Goal: Use online tool/utility: Utilize a website feature to perform a specific function

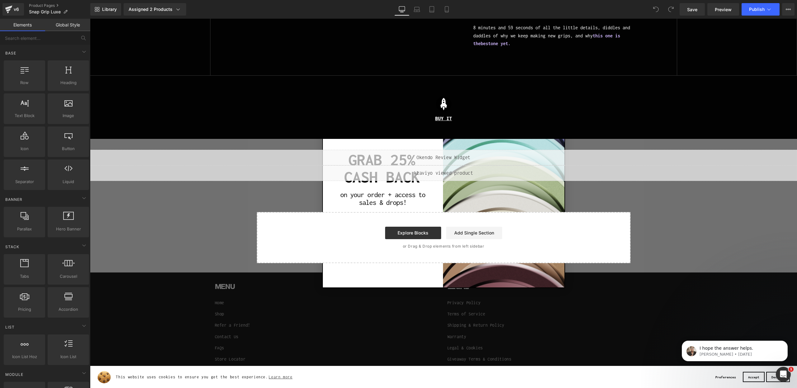
scroll to position [2299, 0]
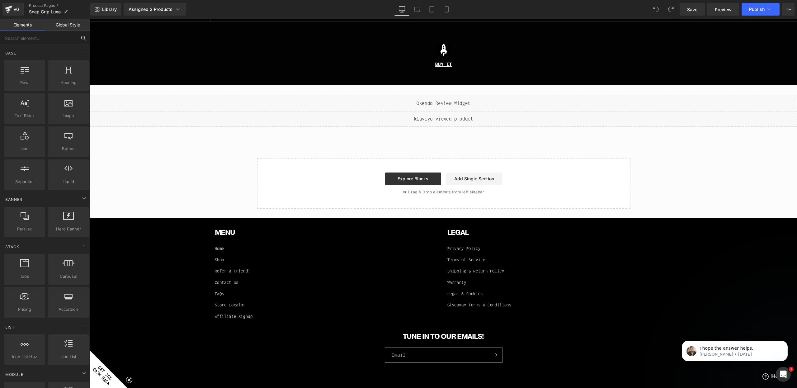
click at [15, 41] on input "text" at bounding box center [38, 38] width 77 height 14
type input ";"
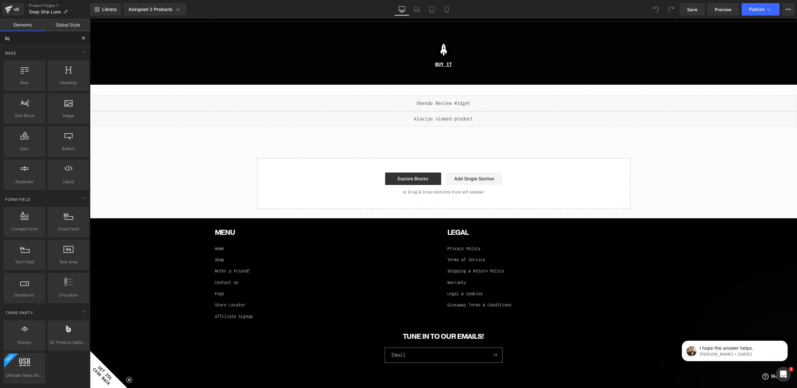
type input "liqu"
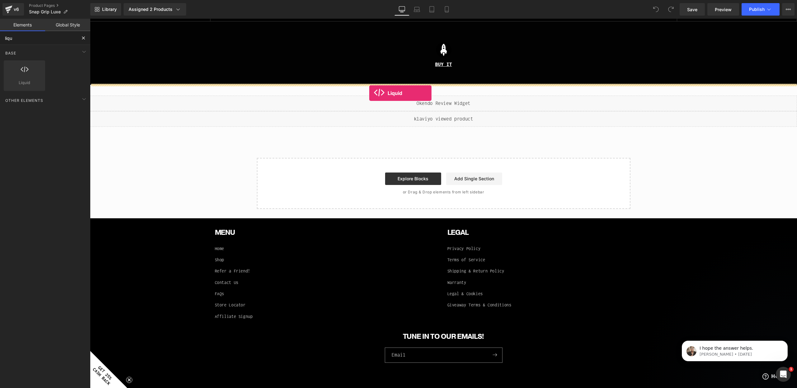
drag, startPoint x: 115, startPoint y: 102, endPoint x: 369, endPoint y: 93, distance: 254.9
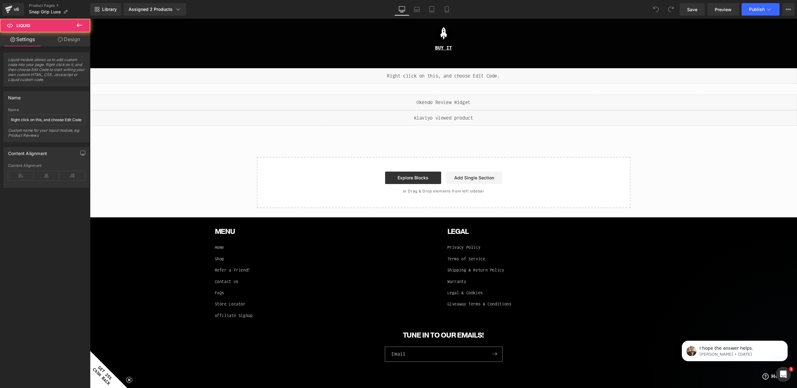
scroll to position [2098, 0]
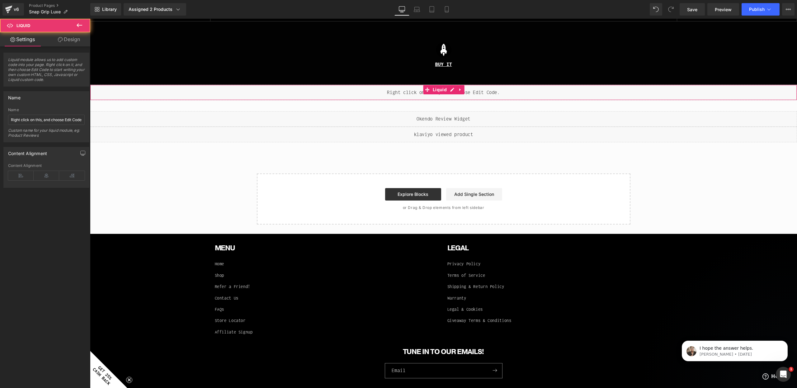
click at [465, 94] on div "Liquid" at bounding box center [443, 93] width 707 height 16
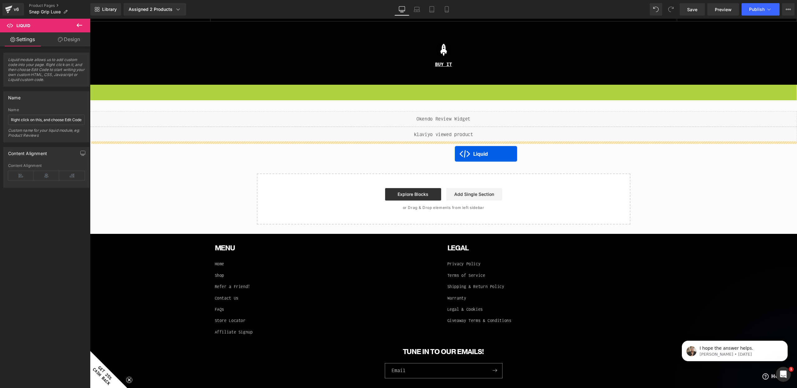
drag, startPoint x: 439, startPoint y: 89, endPoint x: 455, endPoint y: 151, distance: 63.7
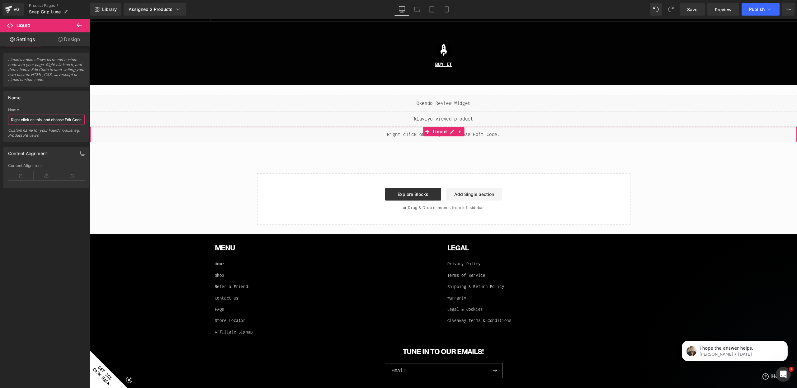
click at [49, 117] on input "Right click on this, and choose Edit Code." at bounding box center [46, 120] width 77 height 10
click at [49, 116] on input "Right click on this, and choose Edit Code." at bounding box center [46, 120] width 77 height 10
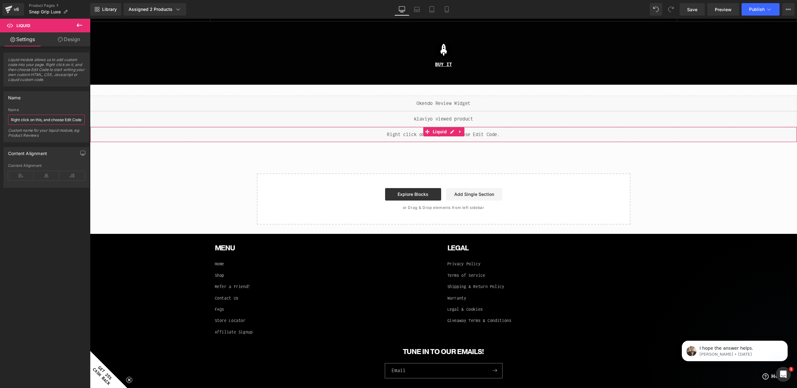
click at [49, 116] on input "Right click on this, and choose Edit Code." at bounding box center [46, 120] width 77 height 10
type input "Overflow fix"
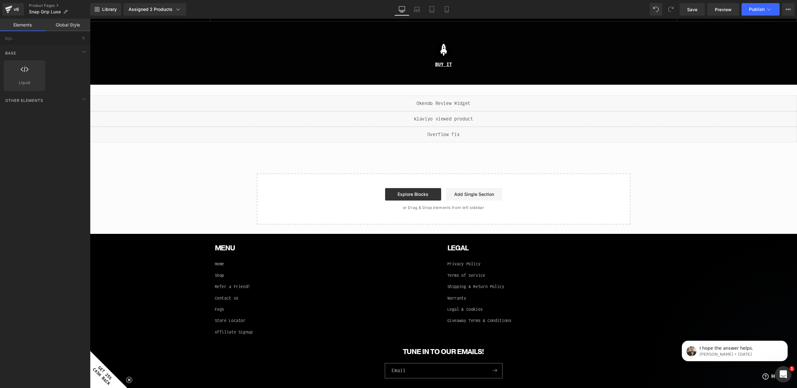
click at [777, 371] on div "Open Intercom Messenger" at bounding box center [782, 373] width 21 height 21
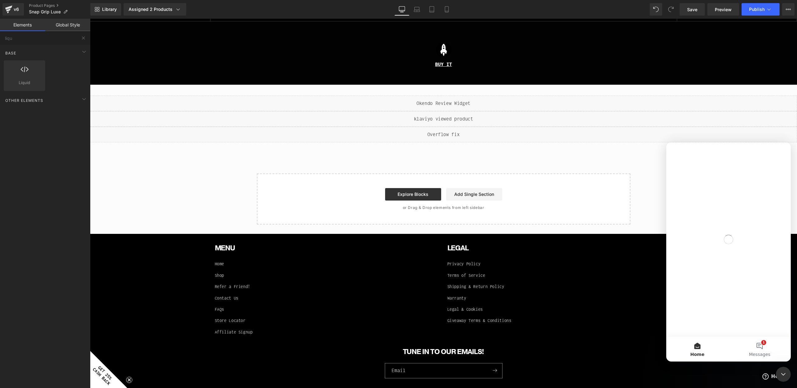
scroll to position [0, 0]
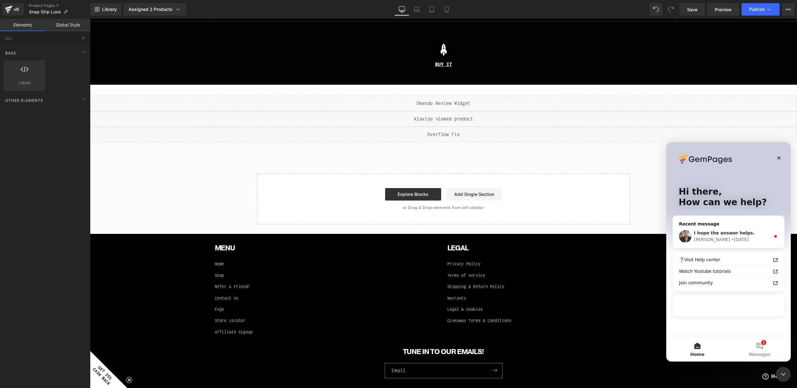
click at [723, 233] on span "I hope the answer helps." at bounding box center [724, 232] width 61 height 5
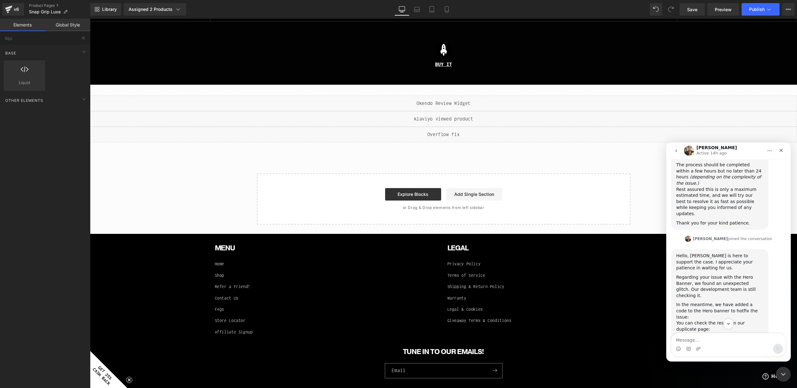
scroll to position [2024, 0]
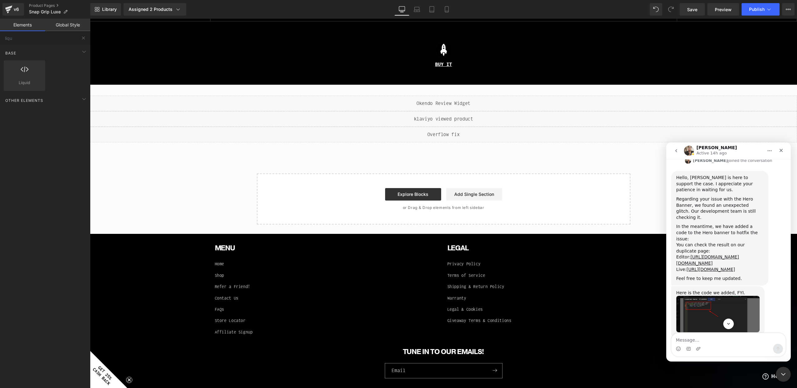
click at [700, 296] on img "Ken says…" at bounding box center [717, 314] width 83 height 36
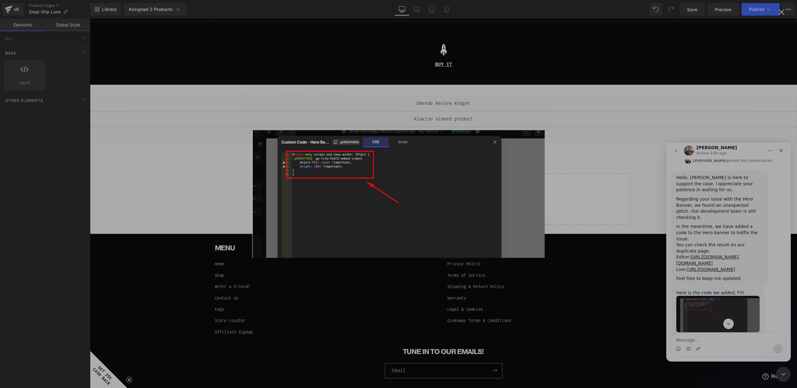
click at [696, 224] on div "Intercom messenger" at bounding box center [398, 194] width 797 height 388
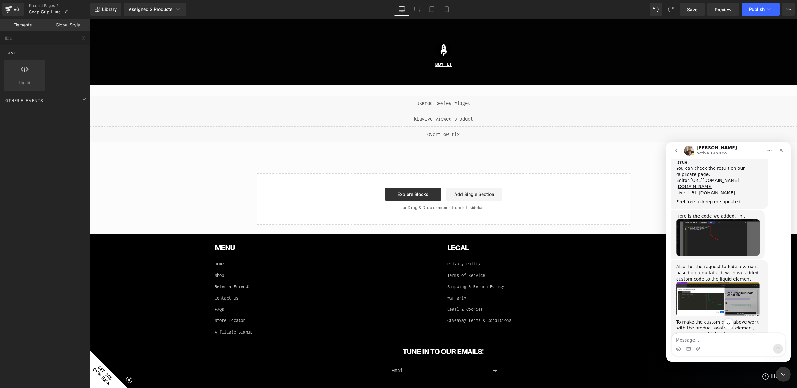
scroll to position [2098, 0]
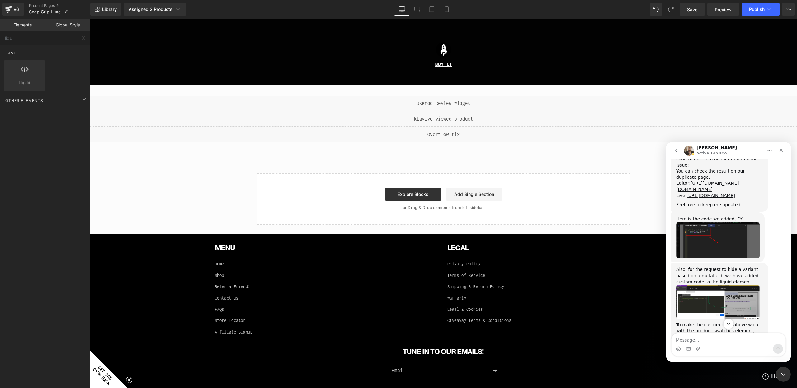
click at [702, 285] on img "Ken says…" at bounding box center [717, 302] width 83 height 34
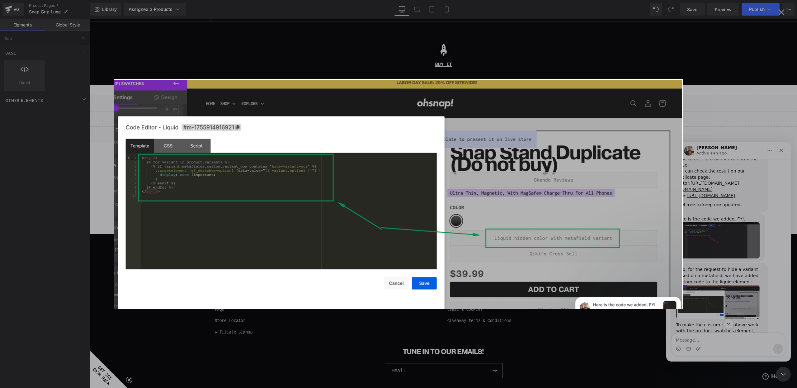
scroll to position [0, 0]
click at [708, 219] on div "Intercom messenger" at bounding box center [398, 194] width 797 height 388
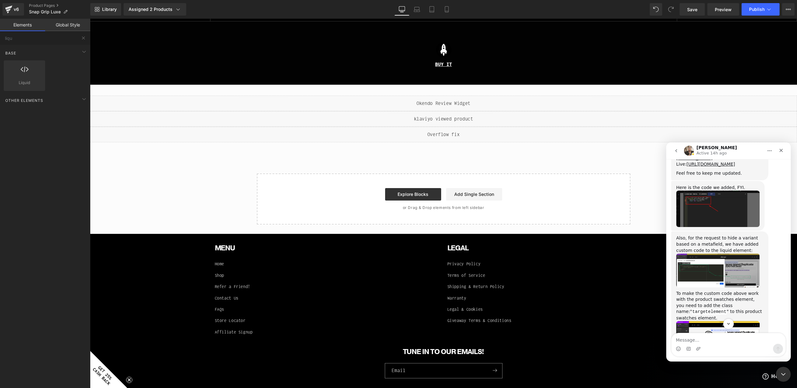
scroll to position [2167, 0]
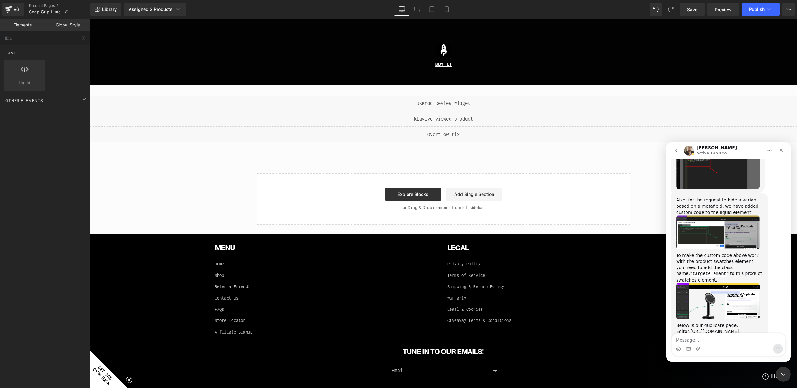
drag, startPoint x: 462, startPoint y: 131, endPoint x: 370, endPoint y: 114, distance: 93.8
click at [462, 131] on div at bounding box center [398, 184] width 797 height 369
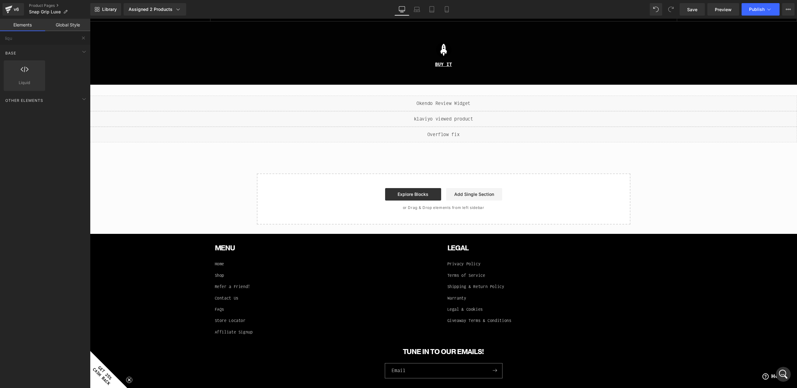
scroll to position [0, 0]
click at [449, 134] on div "Liquid" at bounding box center [443, 135] width 707 height 16
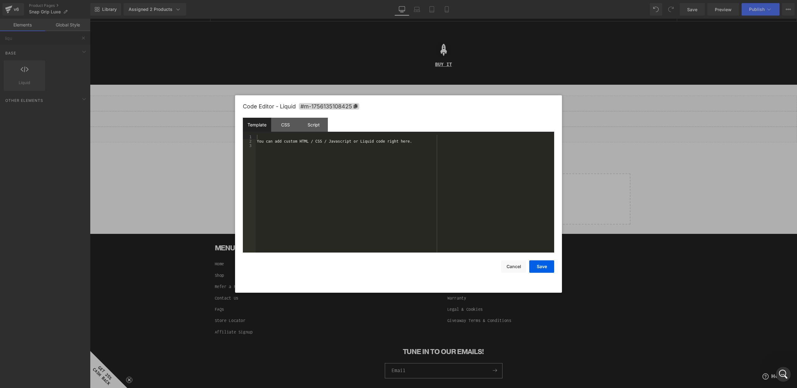
scroll to position [2167, 0]
click at [423, 148] on div "You can add custom HTML / CSS / Javascript or Liquid code right here." at bounding box center [405, 198] width 299 height 126
click at [299, 142] on div "You can add custom HTML / CSS / Javascript or Liquid code right here." at bounding box center [405, 198] width 299 height 126
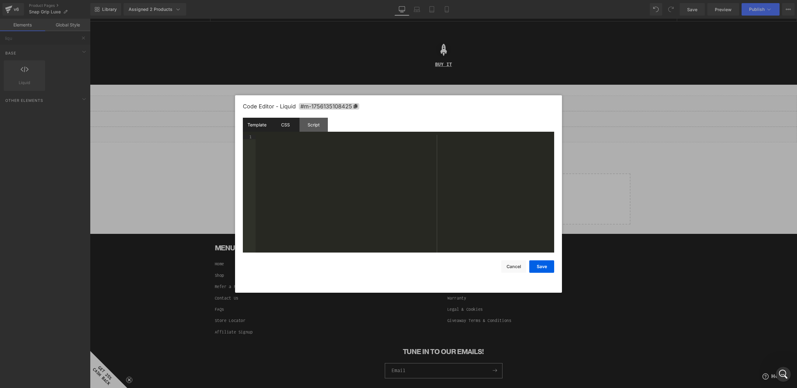
click at [276, 128] on div "CSS" at bounding box center [285, 125] width 28 height 14
click at [278, 151] on div "#m-1756135108425 { }" at bounding box center [405, 198] width 299 height 126
paste textarea
click at [536, 265] on button "Save" at bounding box center [541, 266] width 25 height 12
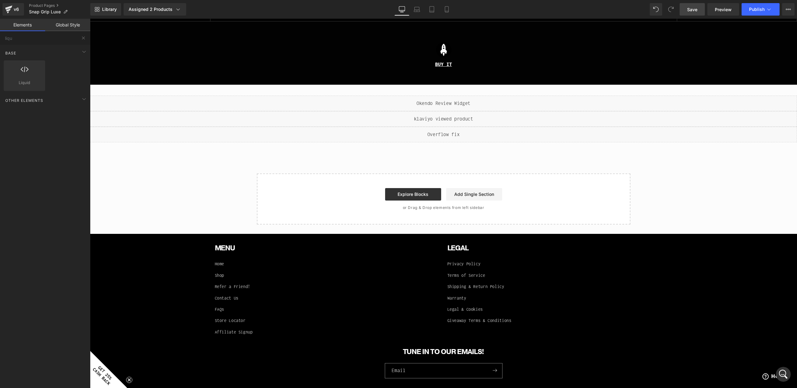
click at [693, 10] on span "Save" at bounding box center [692, 9] width 10 height 7
click at [720, 7] on span "Preview" at bounding box center [723, 9] width 17 height 7
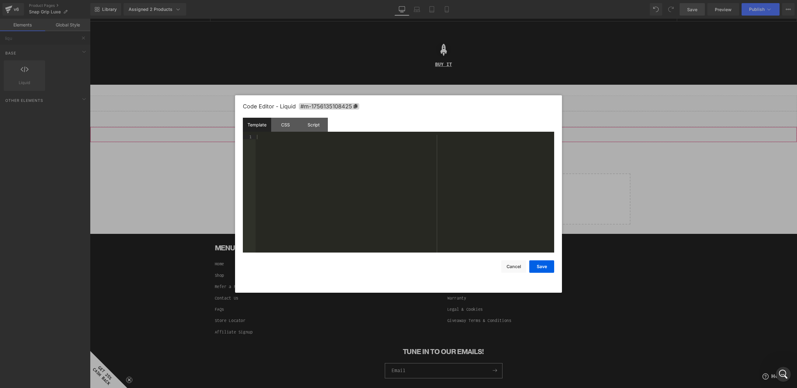
click at [382, 0] on div "Liquid You are previewing how the will restyle your page. You can not edit Elem…" at bounding box center [398, 0] width 797 height 0
click at [284, 121] on div "CSS" at bounding box center [285, 125] width 28 height 14
drag, startPoint x: 296, startPoint y: 150, endPoint x: 300, endPoint y: 150, distance: 3.4
click at [296, 150] on div "#m-1756135108425 { } .gryffeditor { overflow : hidden ; }" at bounding box center [405, 198] width 299 height 126
click at [297, 150] on div "#m-1756135108425 { } .gryffeditor { overflow : hidden ; }" at bounding box center [405, 198] width 299 height 126
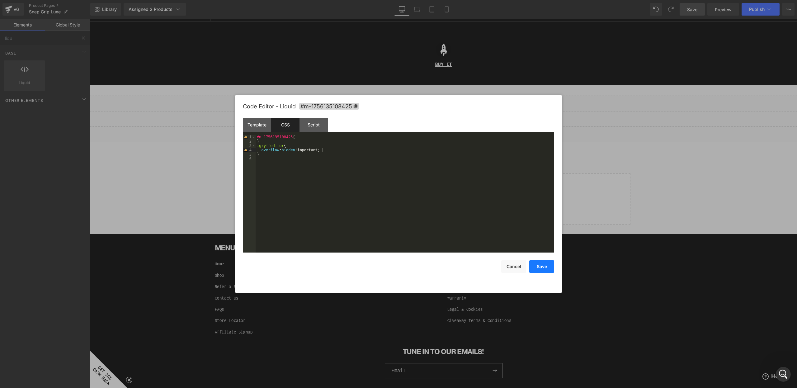
drag, startPoint x: 538, startPoint y: 264, endPoint x: 460, endPoint y: 226, distance: 87.0
click at [538, 264] on button "Save" at bounding box center [541, 266] width 25 height 12
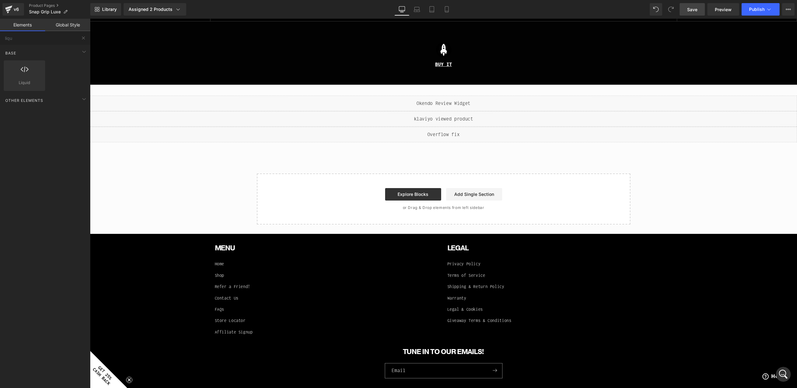
click at [696, 7] on span "Save" at bounding box center [692, 9] width 10 height 7
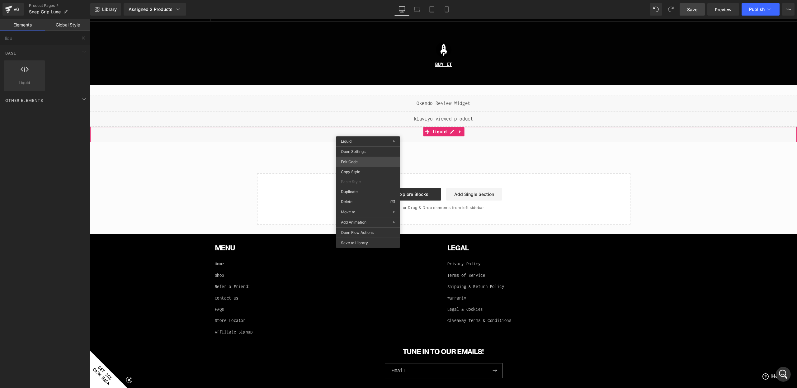
click at [359, 0] on div "Liquid You are previewing how the will restyle your page. You can not edit Elem…" at bounding box center [398, 0] width 797 height 0
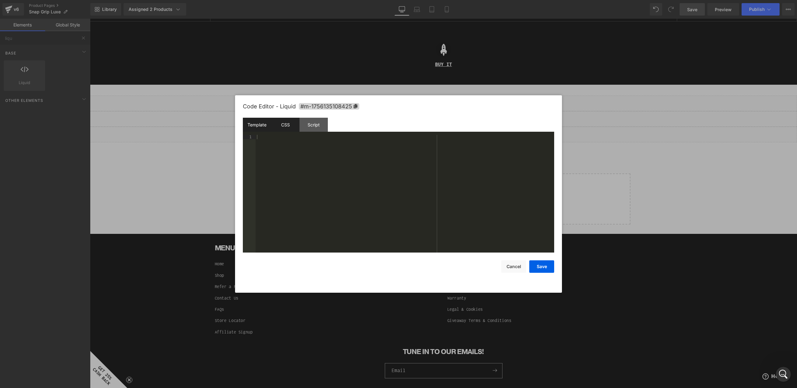
click at [286, 123] on div "CSS" at bounding box center [285, 125] width 28 height 14
click at [280, 171] on div "#m-1756135108425 { } .gryffeditor { overflow : hidden !important; }" at bounding box center [405, 198] width 299 height 126
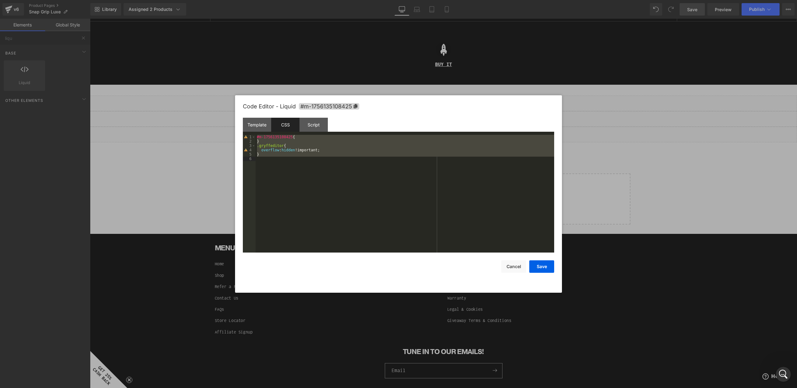
click at [274, 163] on div "#m-1756135108425 { } .gryffeditor { overflow : hidden !important; }" at bounding box center [405, 198] width 299 height 126
drag, startPoint x: 263, startPoint y: 159, endPoint x: 256, endPoint y: 141, distance: 19.5
click at [256, 141] on div "#m-1756135108425 { } .gryffeditor { overflow : hidden !important; }" at bounding box center [405, 198] width 299 height 126
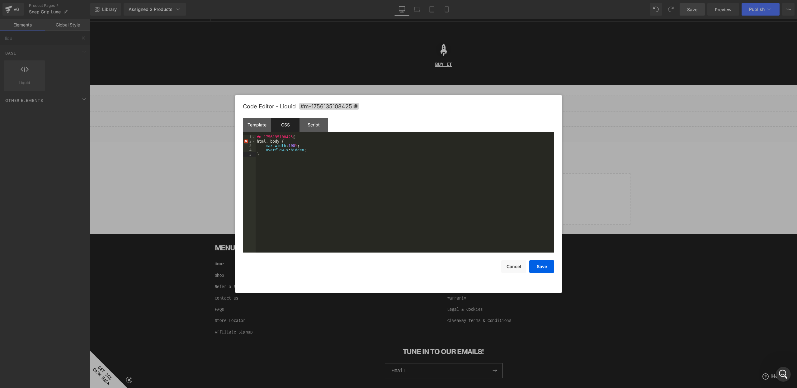
click at [258, 141] on div "#m-1756135108425 { html, body { max-width : 100 % ; overflow-x : hidden ; }" at bounding box center [405, 198] width 299 height 126
click at [273, 141] on div "#m-1756135108425 { .html, body { max-width : 100 % ; overflow-x : hidden ; }" at bounding box center [405, 198] width 299 height 126
click at [336, 182] on div "#m-1756135108425 { .html, .body { max-width : 100 % ; overflow-x : hidden ; }" at bounding box center [405, 198] width 299 height 126
click at [257, 141] on div "#m-1756135108425 { .html, .body { max-width : 100 % ; overflow-x : hidden ; }" at bounding box center [405, 198] width 299 height 126
click at [273, 141] on div "#m-1756135108425 { #html, .body { max-width : 100 % ; overflow-x : hidden ; }" at bounding box center [405, 198] width 299 height 126
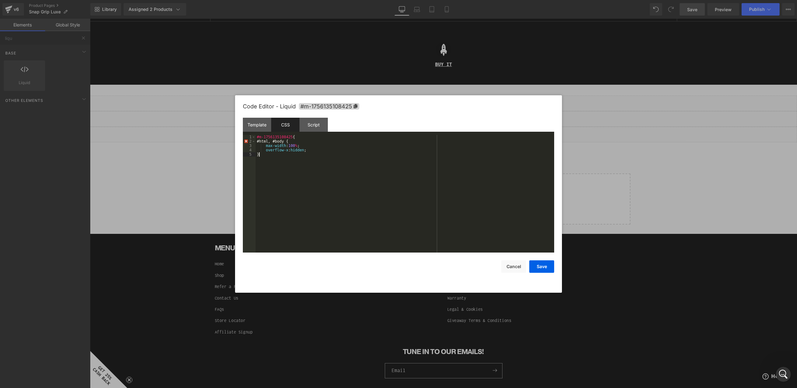
click at [280, 158] on div "#m-1756135108425 { #html, #body { max-width : 100 % ; overflow-x : hidden ; }" at bounding box center [405, 198] width 299 height 126
click at [260, 142] on div "#m-1756135108425 { #html, #body { max-width : 100 % ; overflow-x : hidden ; }" at bounding box center [405, 198] width 299 height 126
click at [276, 141] on div "#m-1756135108425 { #html, #body { max-width : 100 % ; overflow-x : hidden ; }" at bounding box center [405, 198] width 299 height 126
click at [275, 141] on div "#m-1756135108425 { #html, #body { max-width : 100 % ; overflow-x : hidden ; }" at bounding box center [405, 198] width 299 height 126
click at [273, 142] on div "#m-1756135108425 { #html, #body { max-width : 100 % ; overflow-x : hidden ; }" at bounding box center [405, 198] width 299 height 126
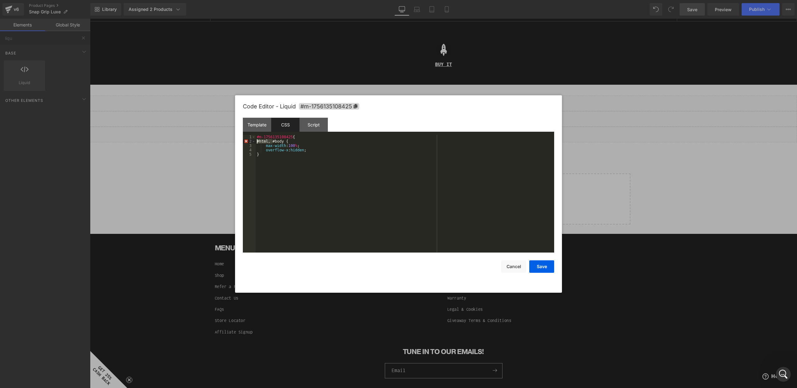
drag, startPoint x: 273, startPoint y: 141, endPoint x: 225, endPoint y: 141, distance: 47.3
click at [225, 141] on body "Liquid You are previewing how the will restyle your page. You can not edit Elem…" at bounding box center [398, 194] width 797 height 388
click at [270, 148] on div "#m-1756135108425 { #body { max-width : 100 % ; overflow-x : hidden ; }" at bounding box center [405, 198] width 299 height 126
click at [257, 142] on div "#m-1756135108425 { #body { max-width : 100 % ; overflow-x : hidden ; }" at bounding box center [405, 198] width 299 height 126
click at [289, 156] on div "#m-1756135108425 { .body { max-width : 100 % ; overflow-x : hidden ; }" at bounding box center [405, 198] width 299 height 126
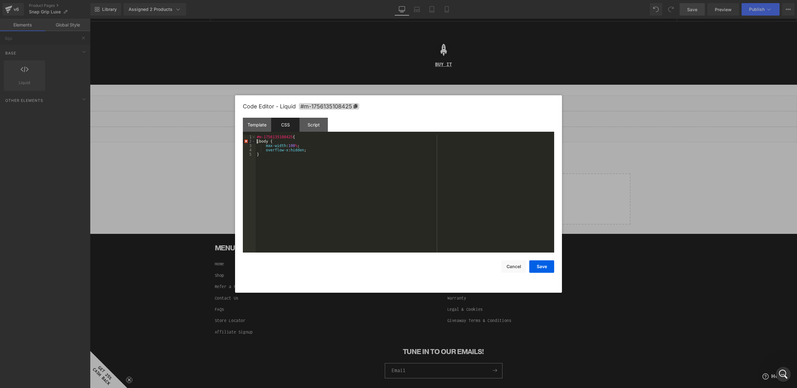
click at [256, 141] on div "#m-1756135108425 { .body { max-width : 100 % ; overflow-x : hidden ; }" at bounding box center [405, 198] width 299 height 126
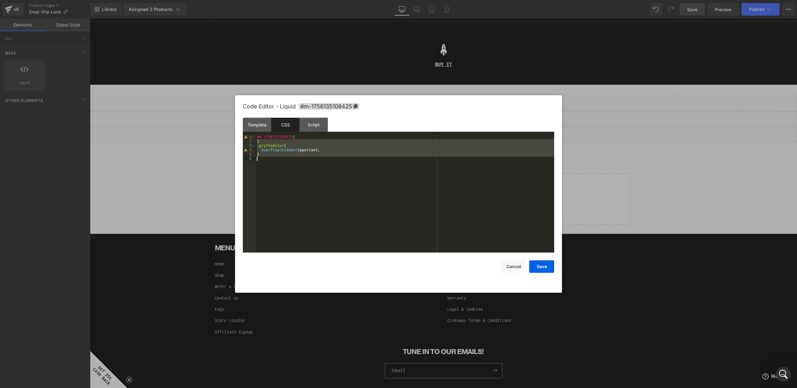
click at [275, 147] on div "#m-1756135108425 { } .gryffeditor { overflow : hidden !important; }" at bounding box center [405, 198] width 299 height 126
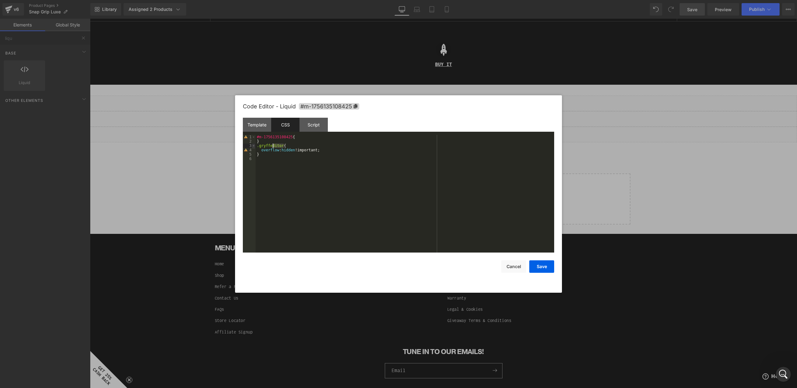
drag, startPoint x: 281, startPoint y: 147, endPoint x: 252, endPoint y: 147, distance: 29.9
click at [252, 147] on pre "1 2 3 4 5 6 #m-1756135108425 { } .gryffeditor { overflow : hidden !important; }…" at bounding box center [398, 194] width 311 height 118
click at [277, 154] on div "#m-1756135108425 { } .gryffeditor { overflow : hidden !important; }" at bounding box center [405, 198] width 299 height 126
click at [276, 157] on div "#m-1756135108425 { } .gryffeditor { overflow : hidden !important; }" at bounding box center [405, 198] width 299 height 126
click at [405, 51] on div at bounding box center [398, 194] width 797 height 388
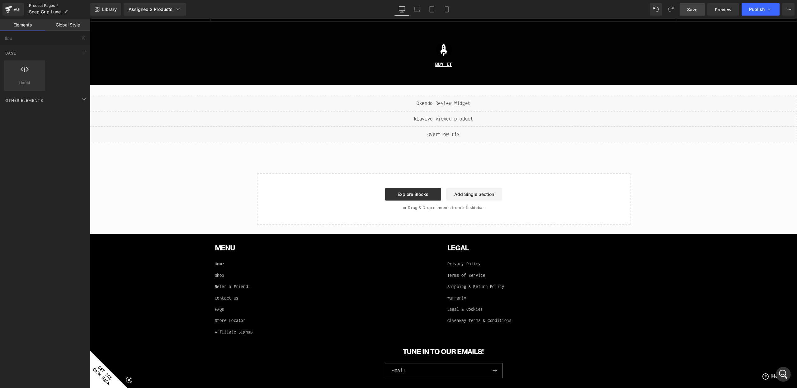
click at [39, 4] on link "Product Pages" at bounding box center [59, 5] width 61 height 5
